Goal: Task Accomplishment & Management: Use online tool/utility

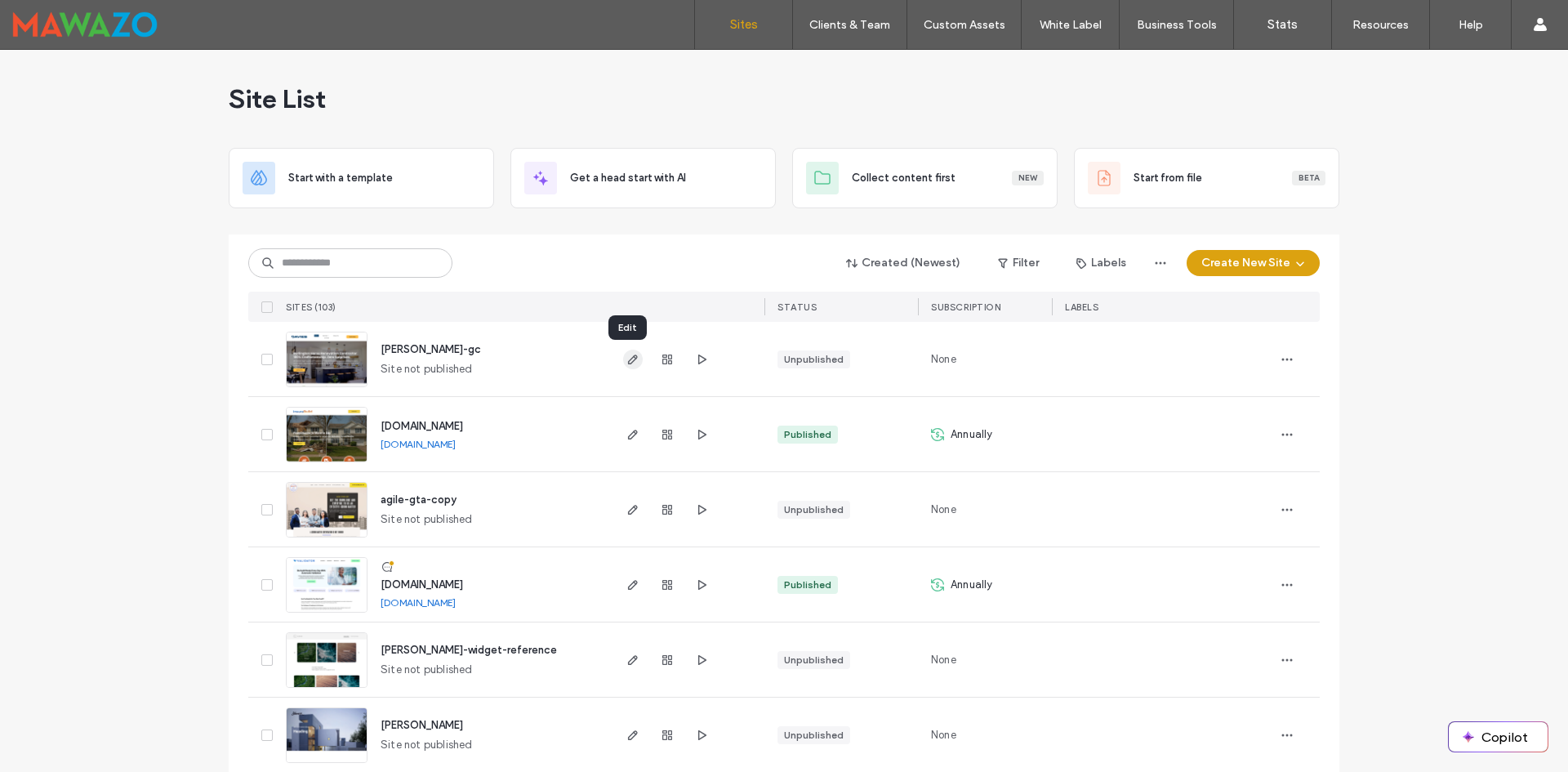
click at [628, 363] on use "button" at bounding box center [633, 359] width 10 height 10
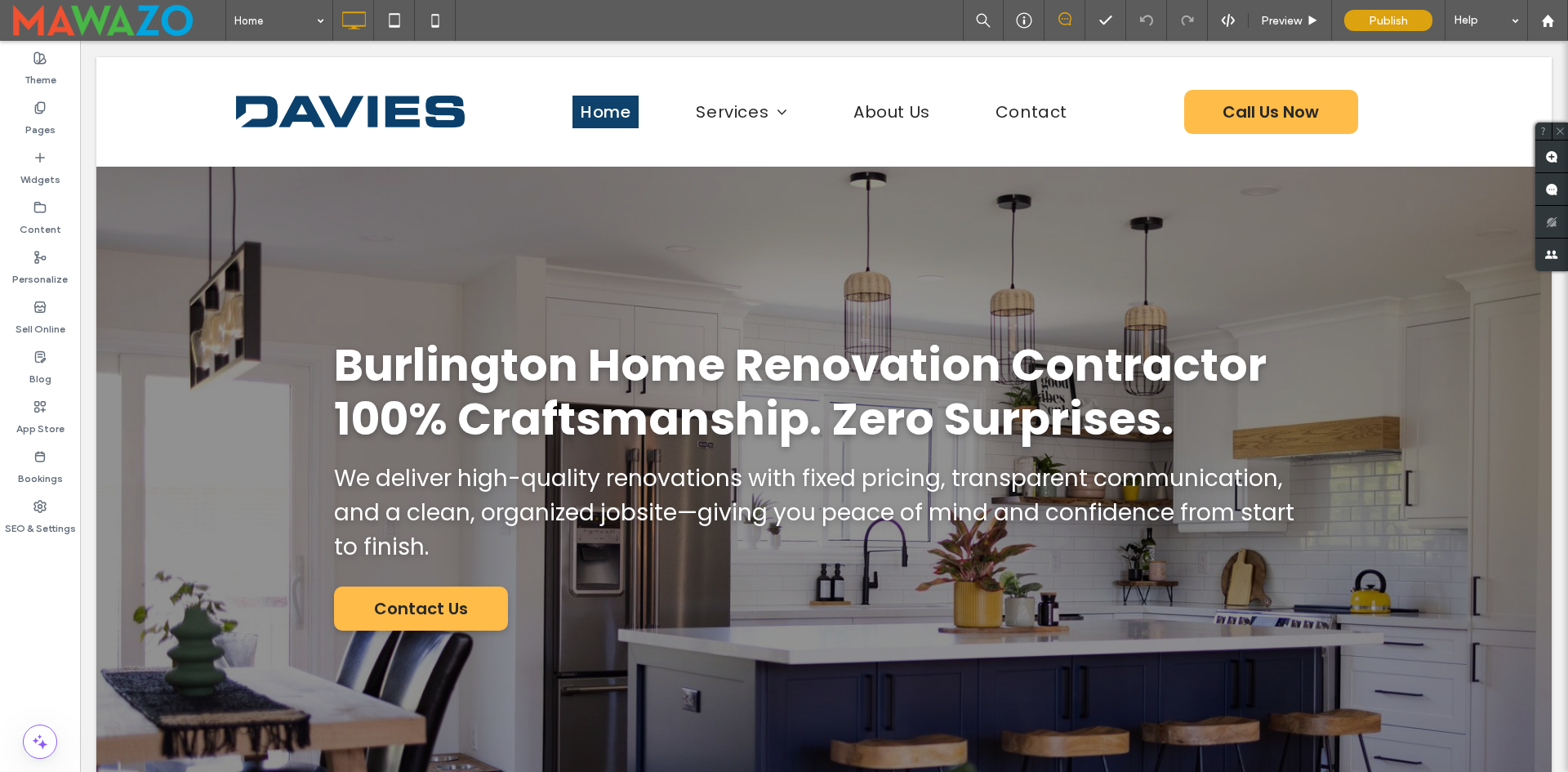
click at [1059, 20] on icon at bounding box center [1065, 19] width 13 height 13
click at [1556, 156] on use at bounding box center [1552, 157] width 13 height 13
click at [619, 356] on span "Burlington Home Renovation Contractor 100% Craftsmanship. Zero Surprises." at bounding box center [801, 391] width 933 height 116
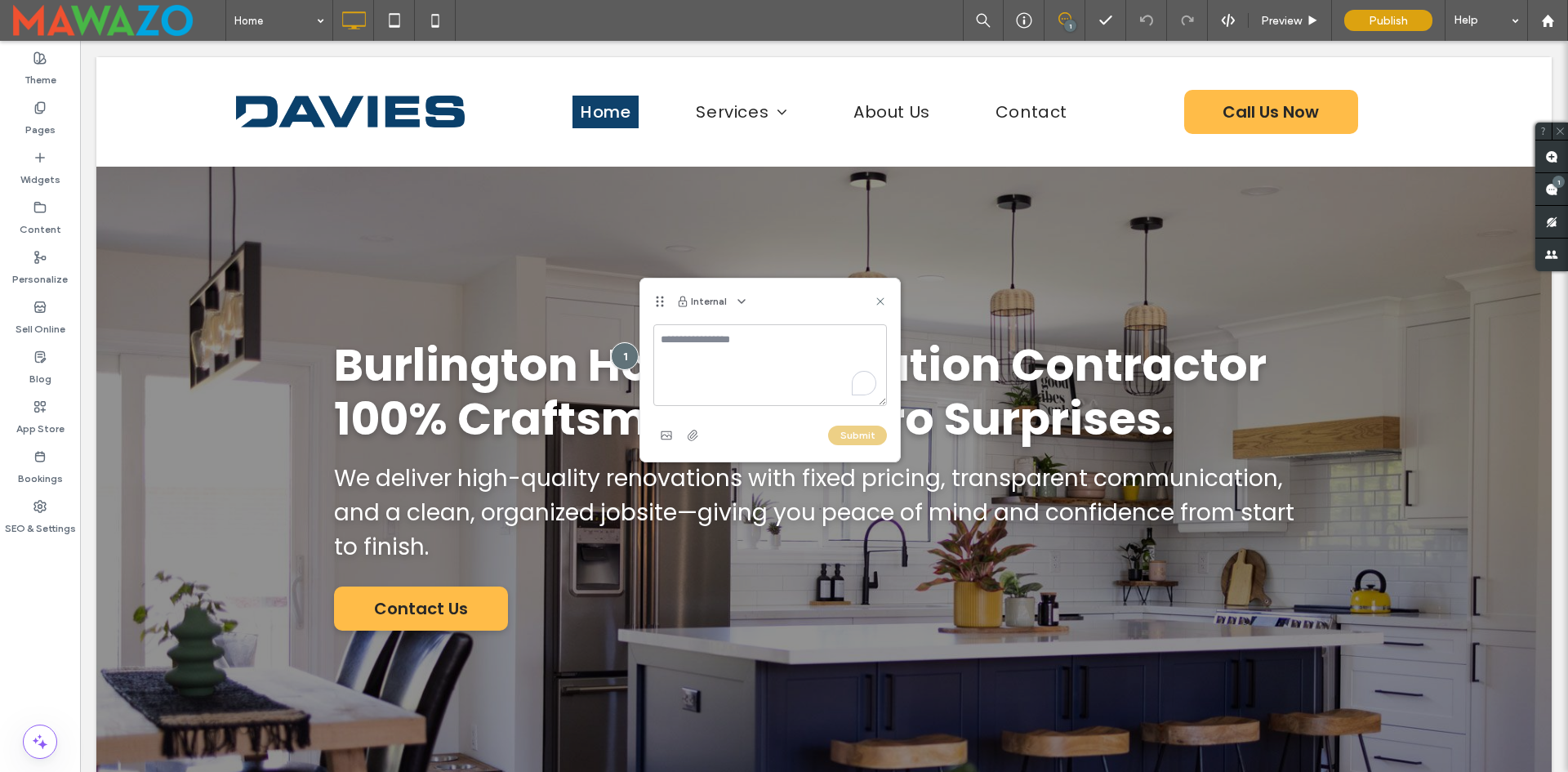
click at [722, 353] on textarea "To enrich screen reader interactions, please activate Accessibility in Grammarl…" at bounding box center [770, 365] width 234 height 82
click at [737, 348] on textarea "To enrich screen reader interactions, please activate Accessibility in Grammarl…" at bounding box center [770, 365] width 234 height 82
click at [879, 302] on use at bounding box center [879, 301] width 7 height 7
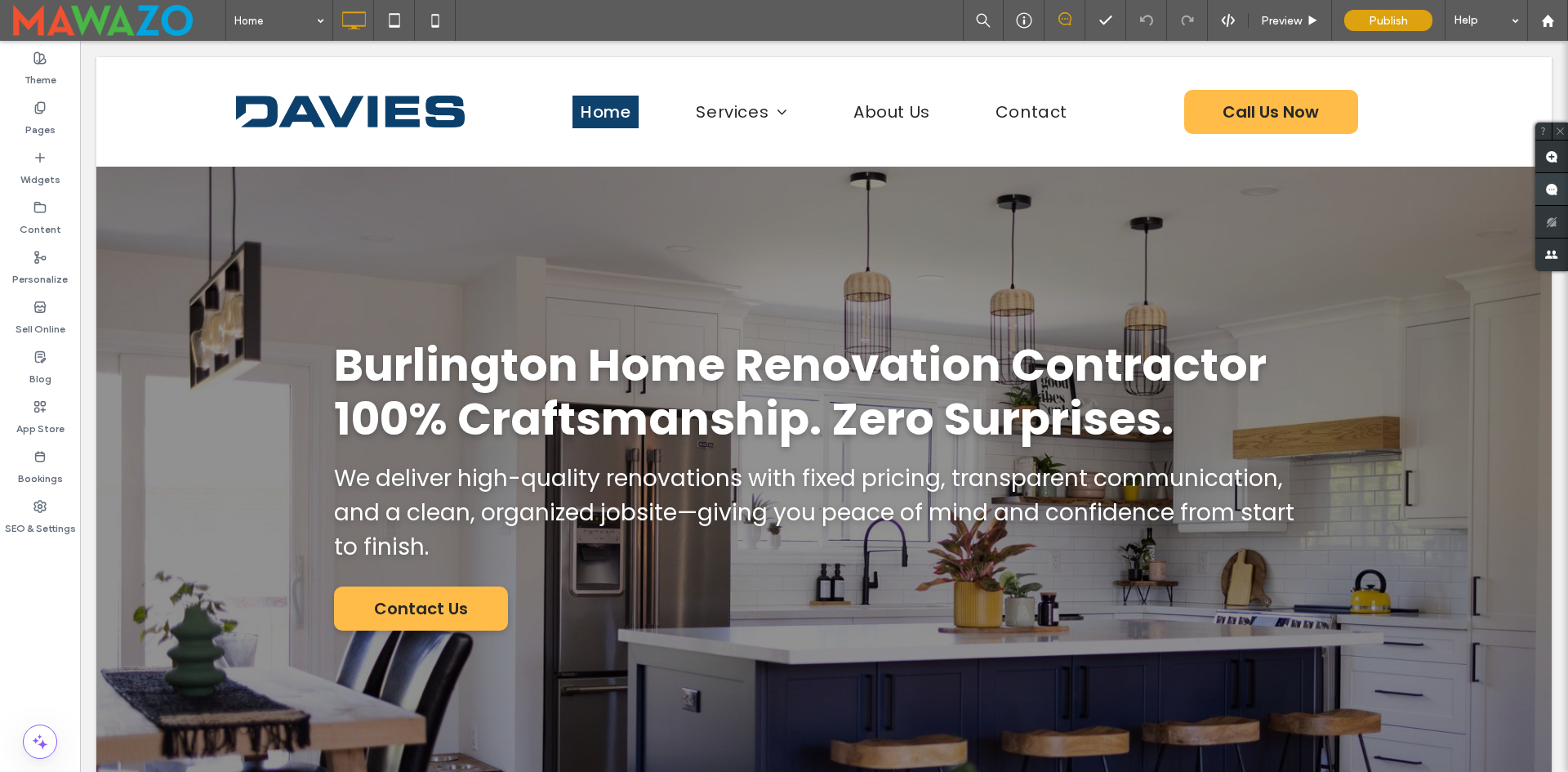
click at [1550, 197] on span at bounding box center [1552, 189] width 33 height 32
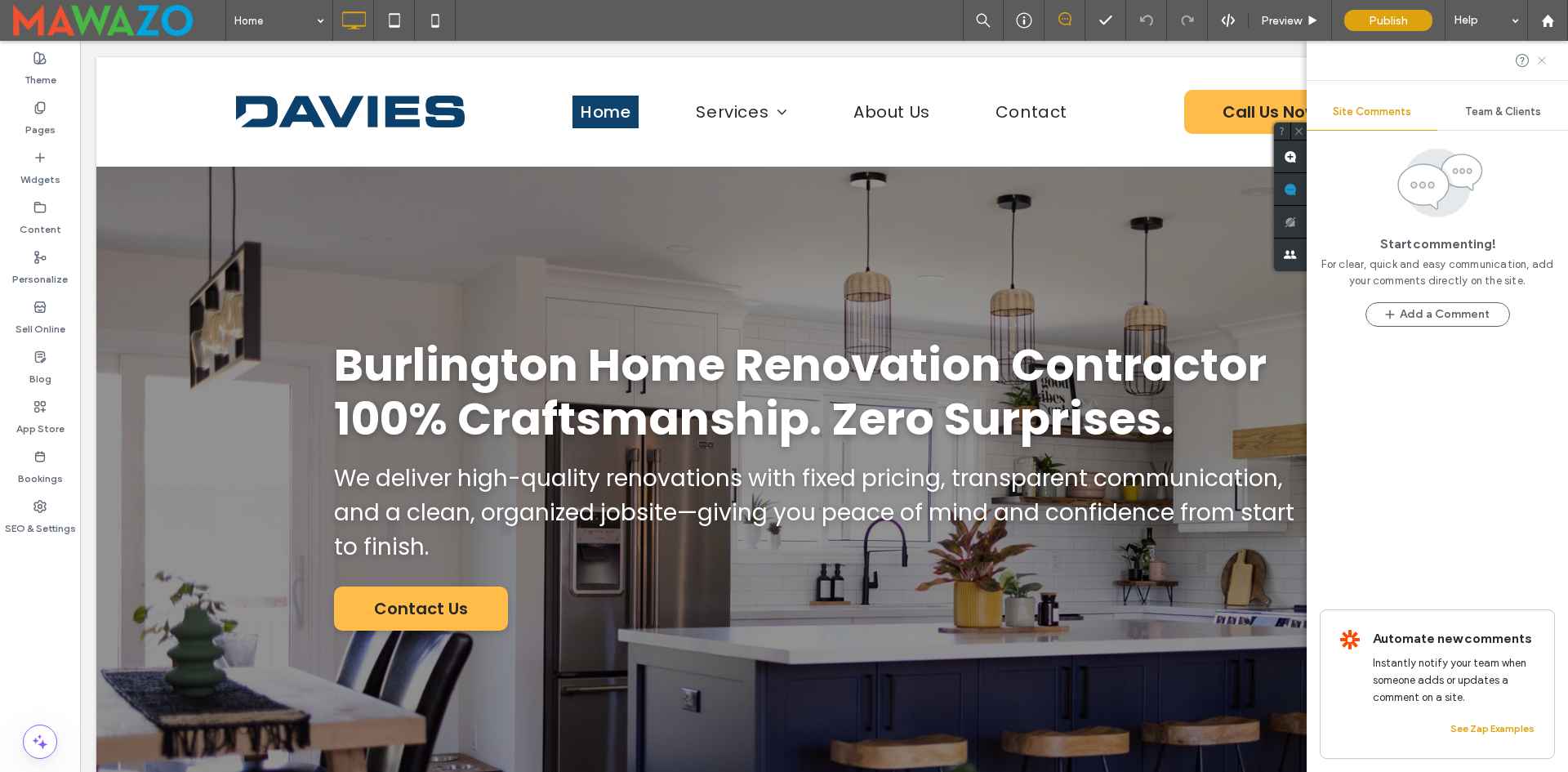
click at [1543, 60] on use at bounding box center [1542, 59] width 7 height 7
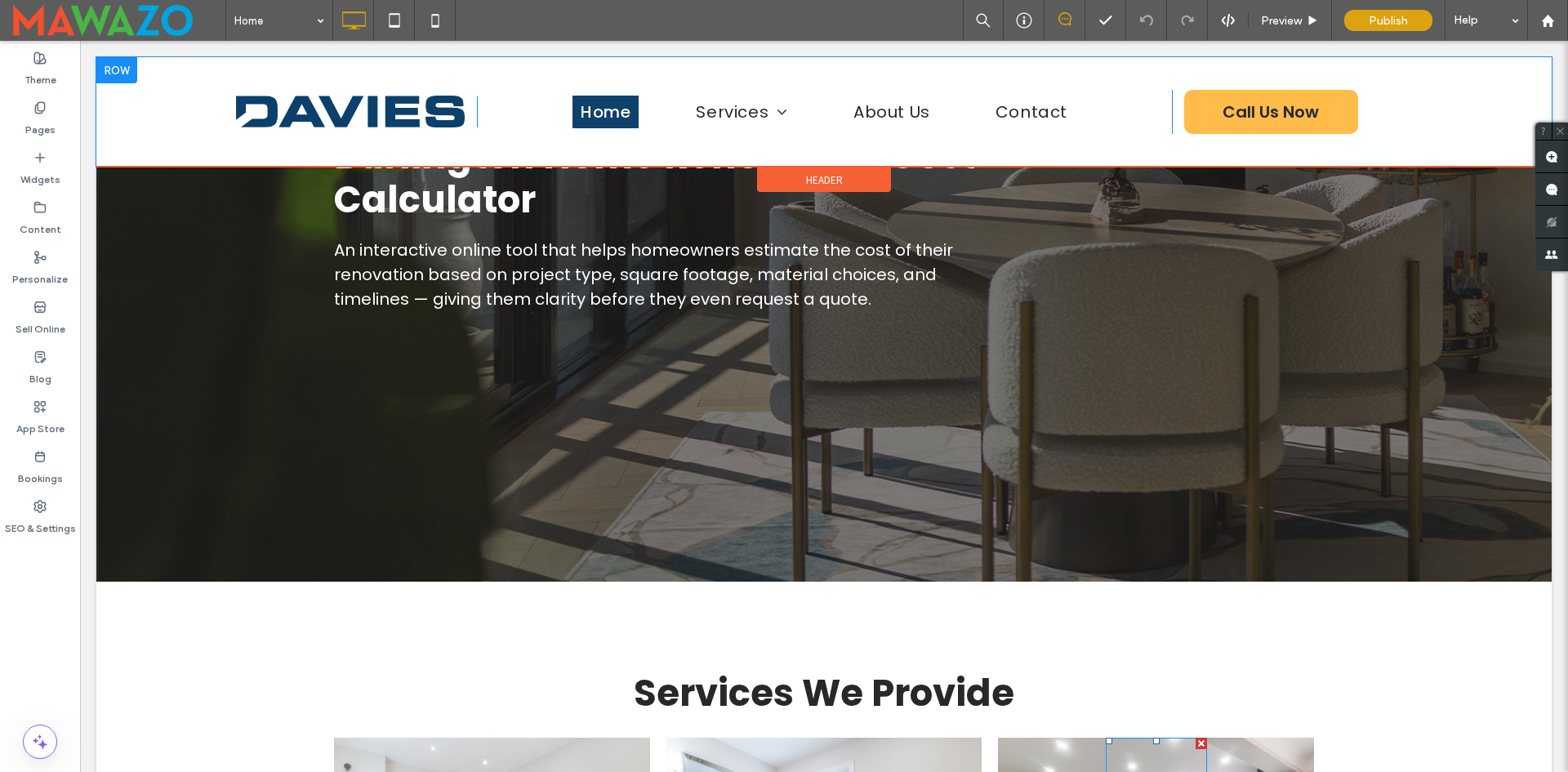
scroll to position [2696, 0]
